Goal: Check status: Check status

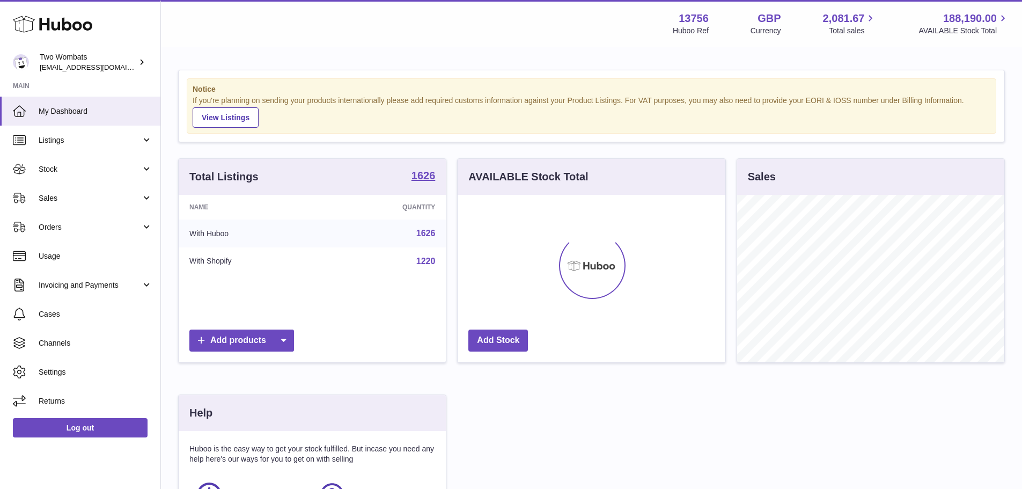
scroll to position [167, 268]
click at [82, 199] on span "Sales" at bounding box center [90, 198] width 102 height 10
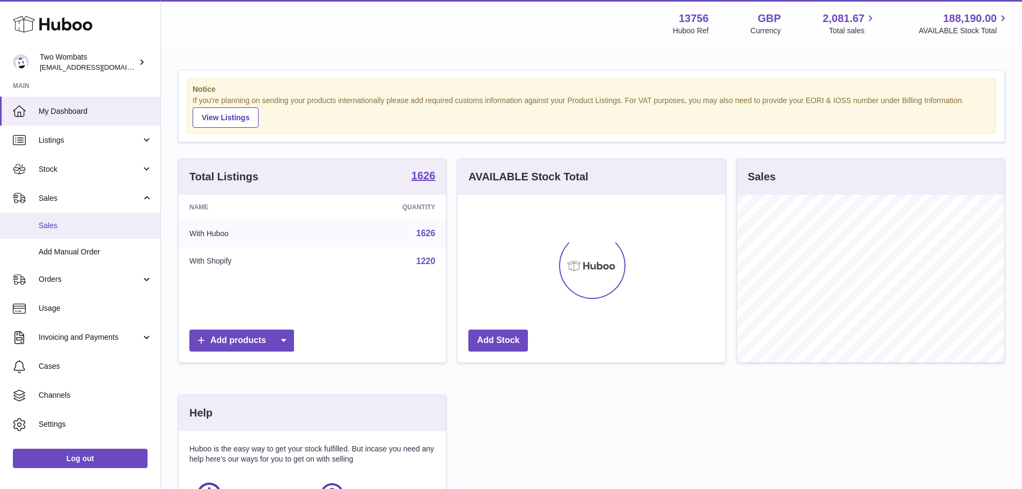
click at [82, 222] on span "Sales" at bounding box center [96, 225] width 114 height 10
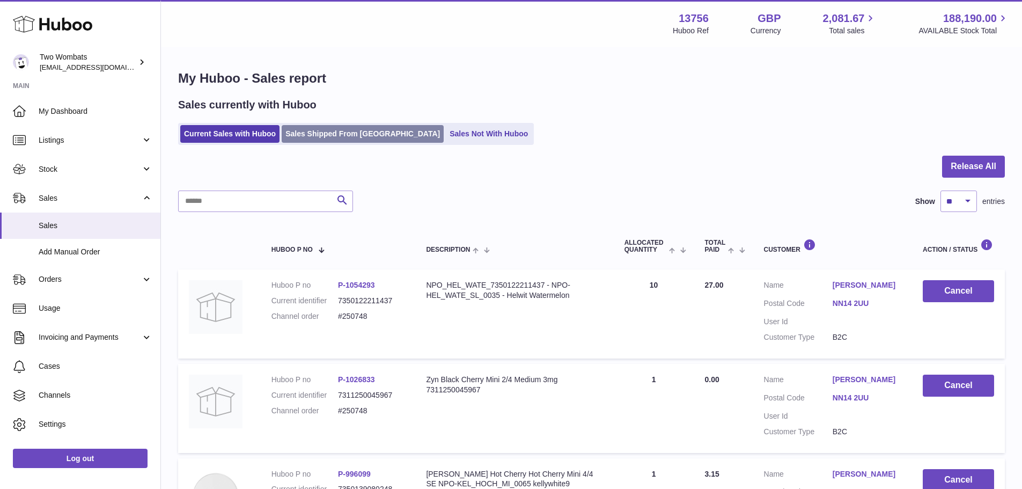
click at [353, 132] on link "Sales Shipped From [GEOGRAPHIC_DATA]" at bounding box center [363, 134] width 162 height 18
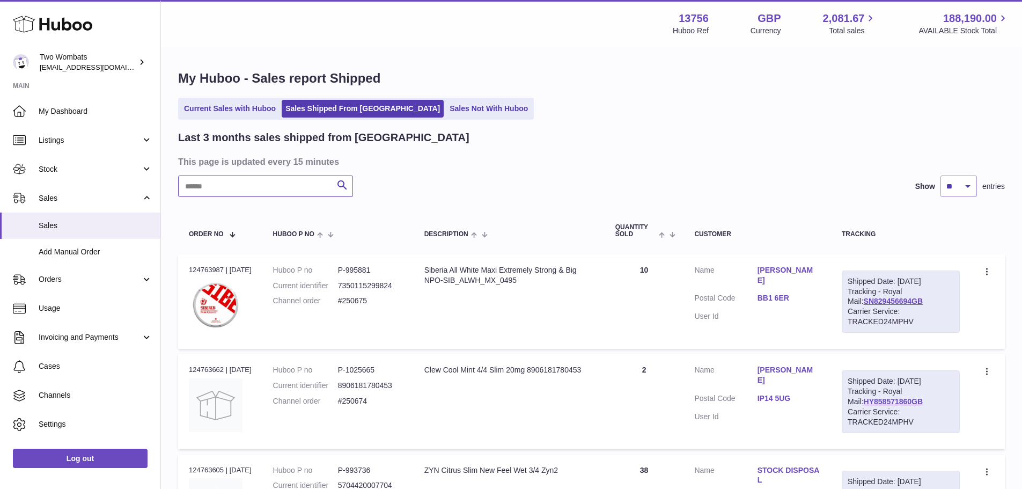
click at [302, 195] on input "text" at bounding box center [265, 185] width 175 height 21
paste input "******"
type input "******"
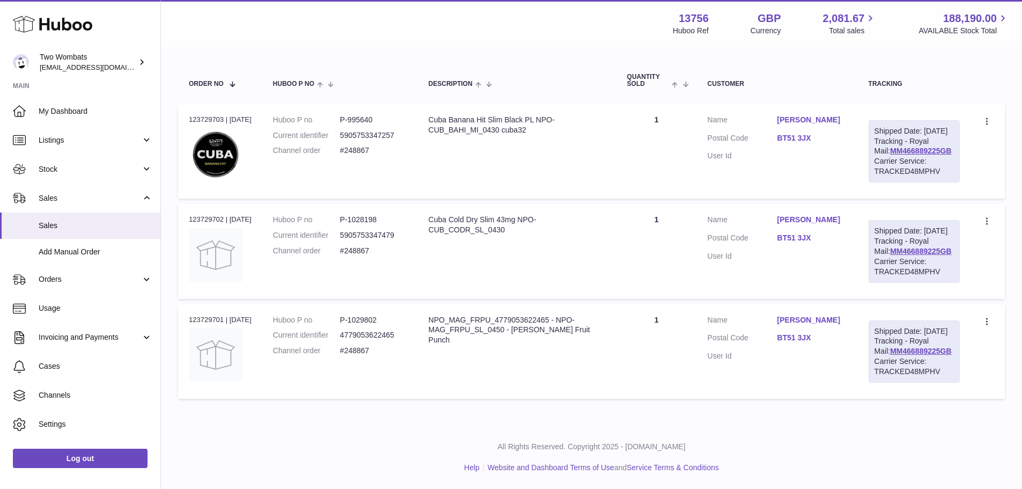
scroll to position [157, 0]
click at [626, 146] on td "Quantity 1" at bounding box center [656, 151] width 80 height 94
click at [373, 325] on dd "P-1029802" at bounding box center [373, 320] width 67 height 10
copy dd "1029802"
